Goal: Task Accomplishment & Management: Use online tool/utility

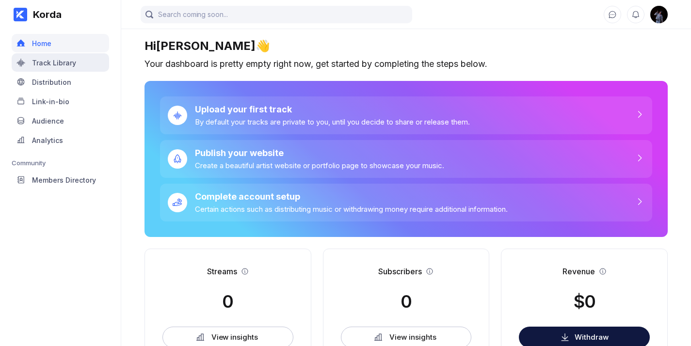
click at [62, 60] on div "Track Library" at bounding box center [54, 63] width 44 height 8
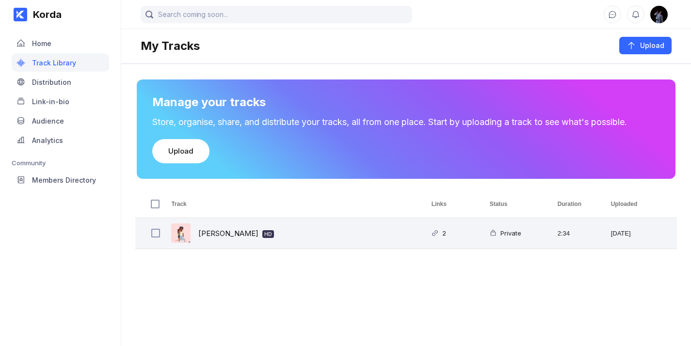
click at [258, 243] on div "[PERSON_NAME] HD" at bounding box center [290, 233] width 260 height 31
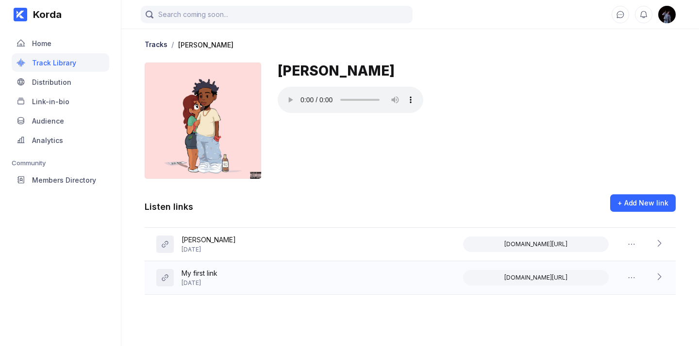
click at [660, 278] on icon at bounding box center [659, 277] width 10 height 10
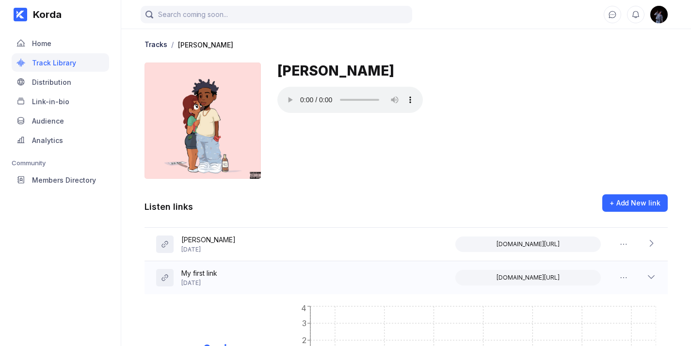
click at [654, 277] on icon at bounding box center [652, 277] width 10 height 10
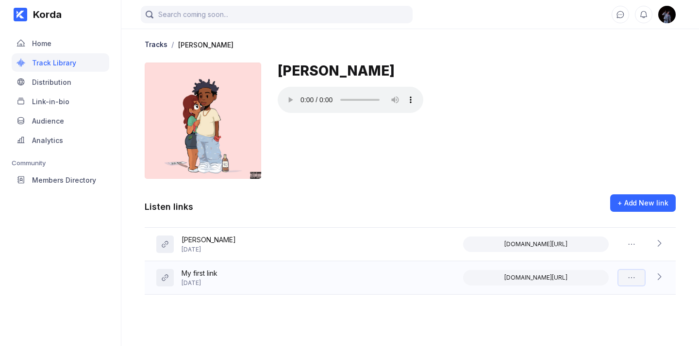
click at [629, 276] on icon at bounding box center [631, 278] width 10 height 10
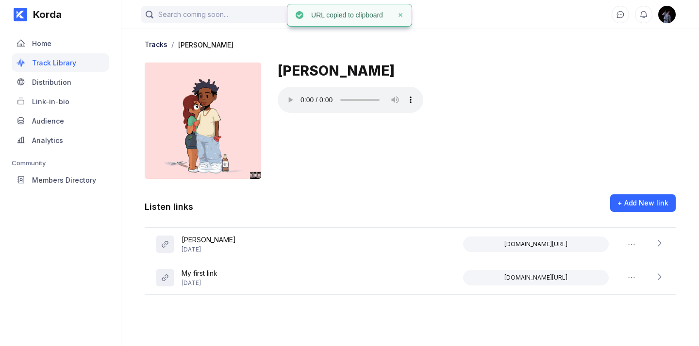
click at [662, 15] on img at bounding box center [666, 14] width 17 height 17
select select "US"
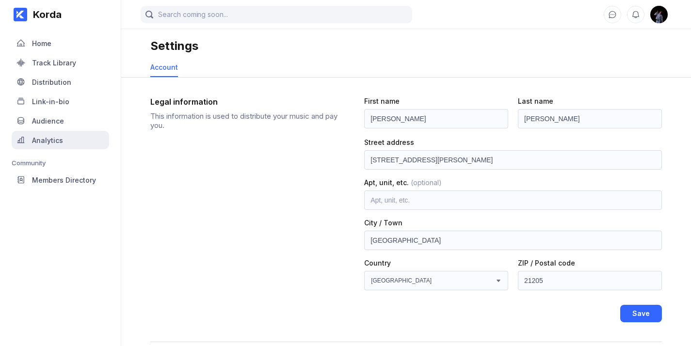
click at [53, 140] on div "Analytics" at bounding box center [47, 140] width 31 height 8
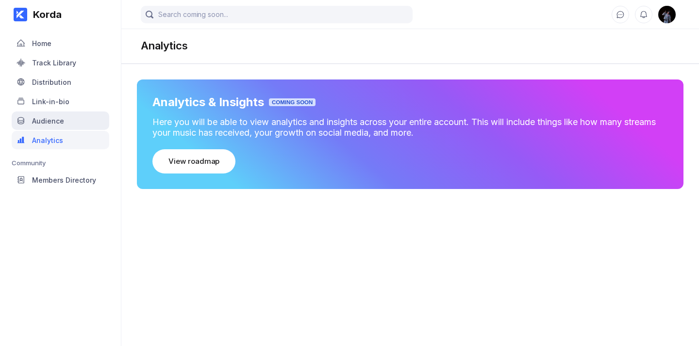
click at [50, 121] on div "Audience" at bounding box center [48, 121] width 32 height 8
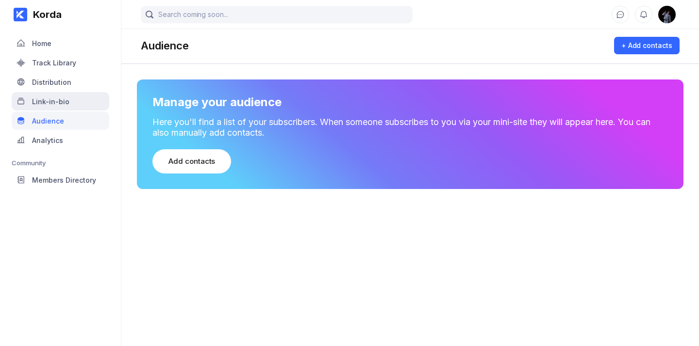
click at [56, 104] on div "Link-in-bio" at bounding box center [50, 102] width 37 height 8
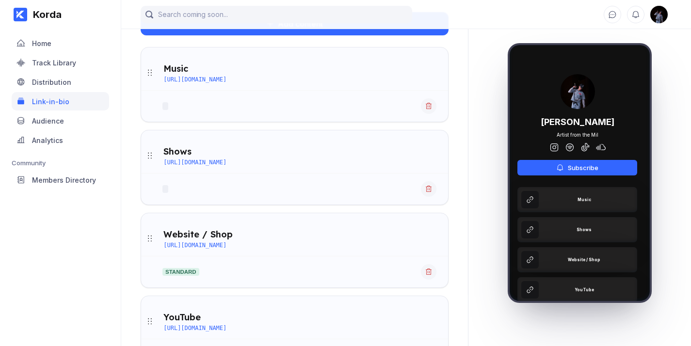
scroll to position [114, 0]
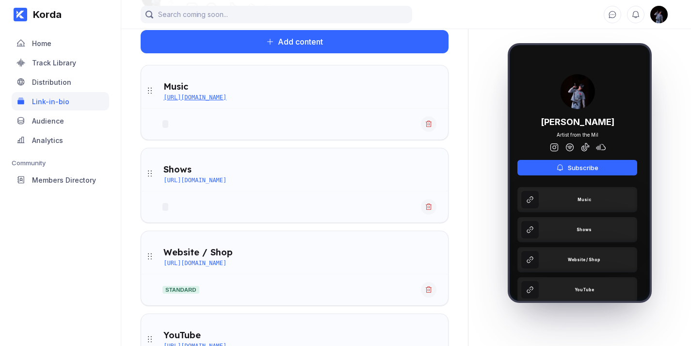
click at [226, 99] on div "[URL][DOMAIN_NAME]" at bounding box center [194, 97] width 63 height 7
click at [59, 86] on div "Distribution" at bounding box center [61, 82] width 98 height 18
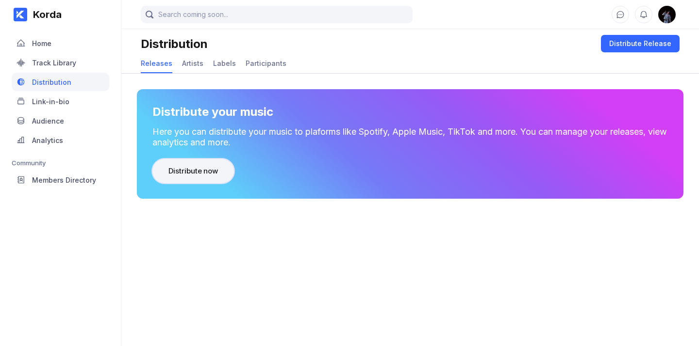
click at [196, 168] on div "Distribute now" at bounding box center [192, 171] width 49 height 10
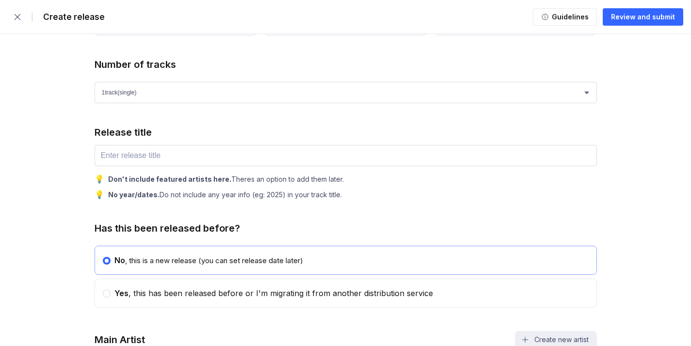
scroll to position [414, 0]
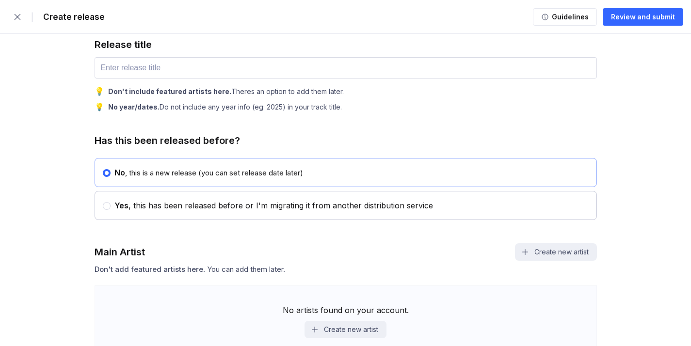
click at [260, 212] on div "Yes , this has been released before or I'm migrating it from another distributi…" at bounding box center [268, 205] width 330 height 20
radio input "false"
radio input "true"
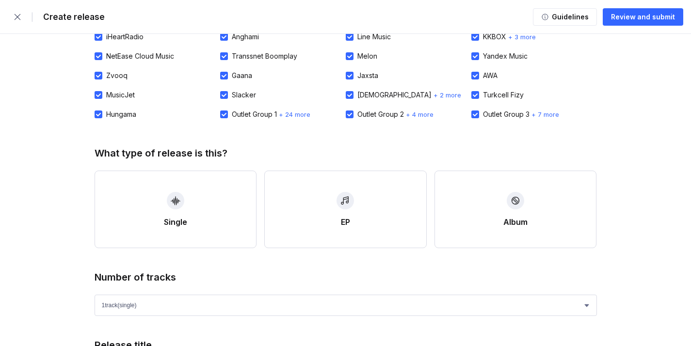
scroll to position [0, 0]
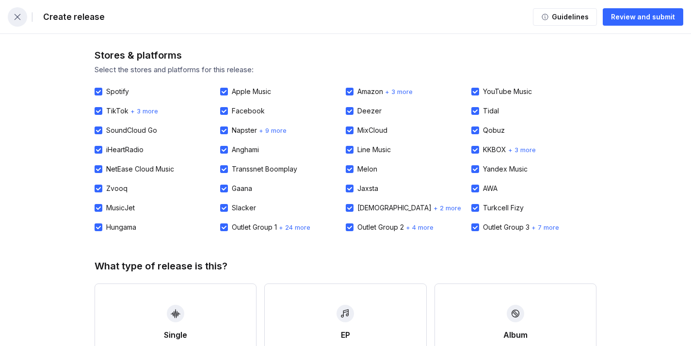
click at [18, 13] on icon "button" at bounding box center [18, 17] width 10 height 10
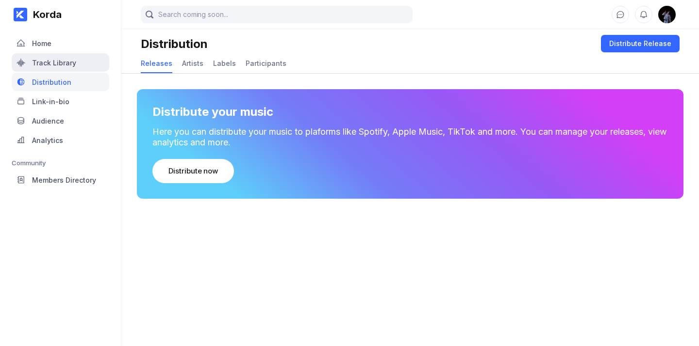
click at [61, 62] on div "Track Library" at bounding box center [54, 63] width 44 height 8
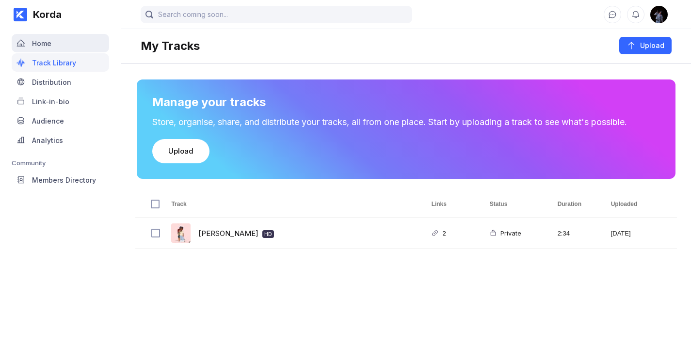
click at [66, 45] on div "Home" at bounding box center [61, 43] width 98 height 18
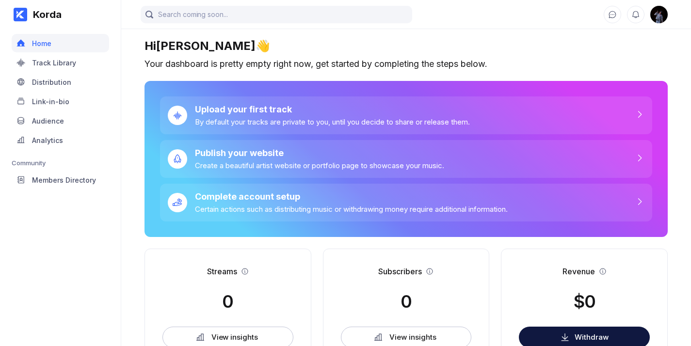
click at [43, 12] on div "Korda" at bounding box center [44, 15] width 34 height 12
click at [72, 180] on div "Members Directory" at bounding box center [64, 180] width 64 height 8
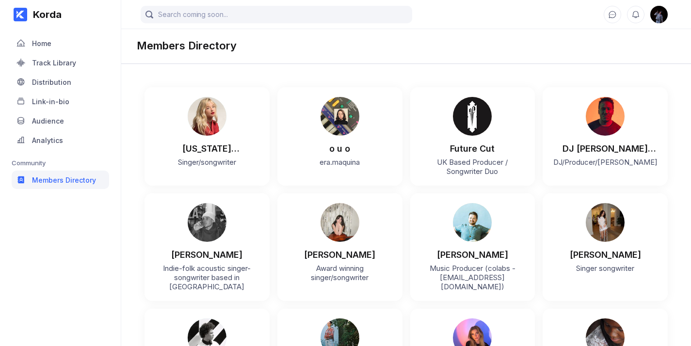
click at [666, 16] on img at bounding box center [659, 14] width 17 height 17
select select "US"
